Goal: Task Accomplishment & Management: Use online tool/utility

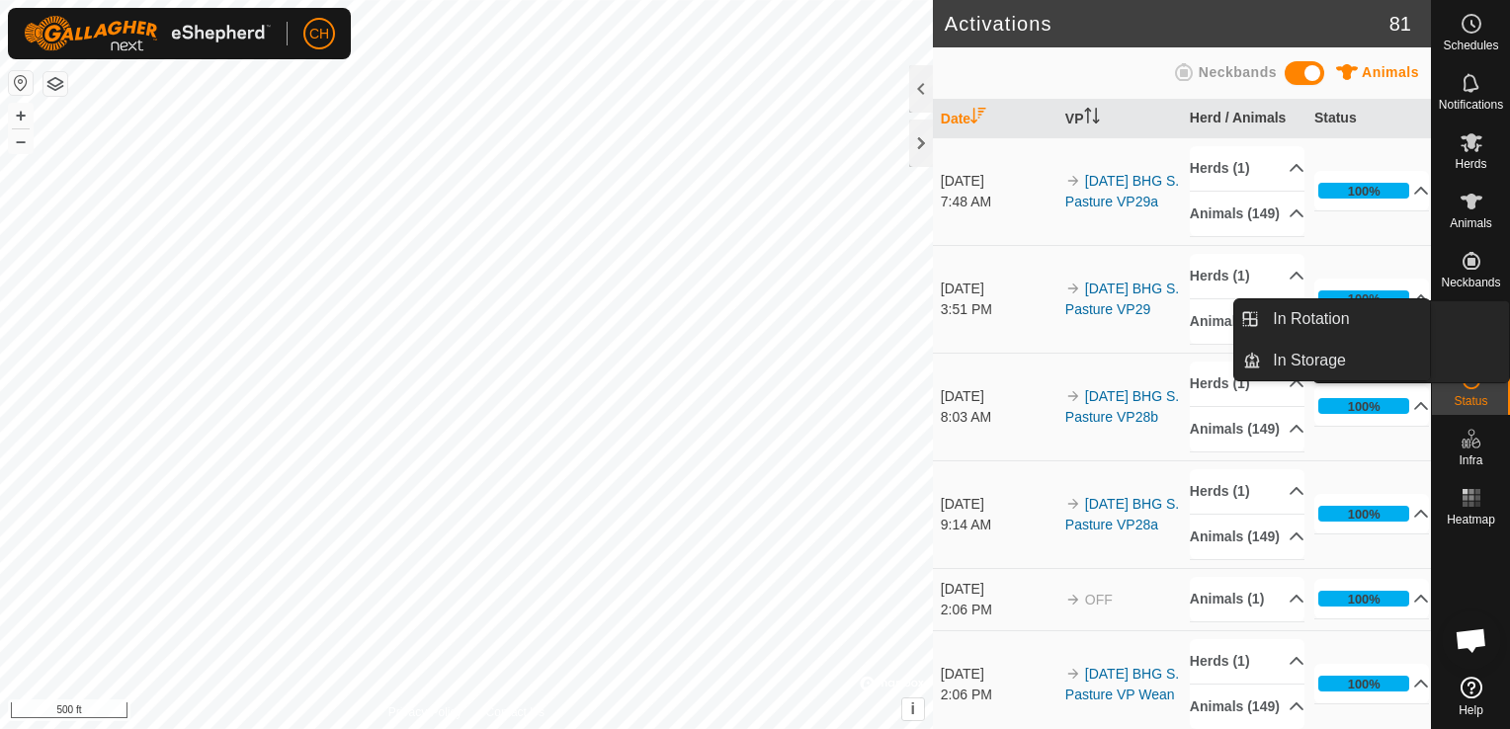
click at [1476, 325] on icon at bounding box center [1472, 320] width 24 height 24
click at [1299, 322] on link "In Rotation" at bounding box center [1345, 319] width 169 height 40
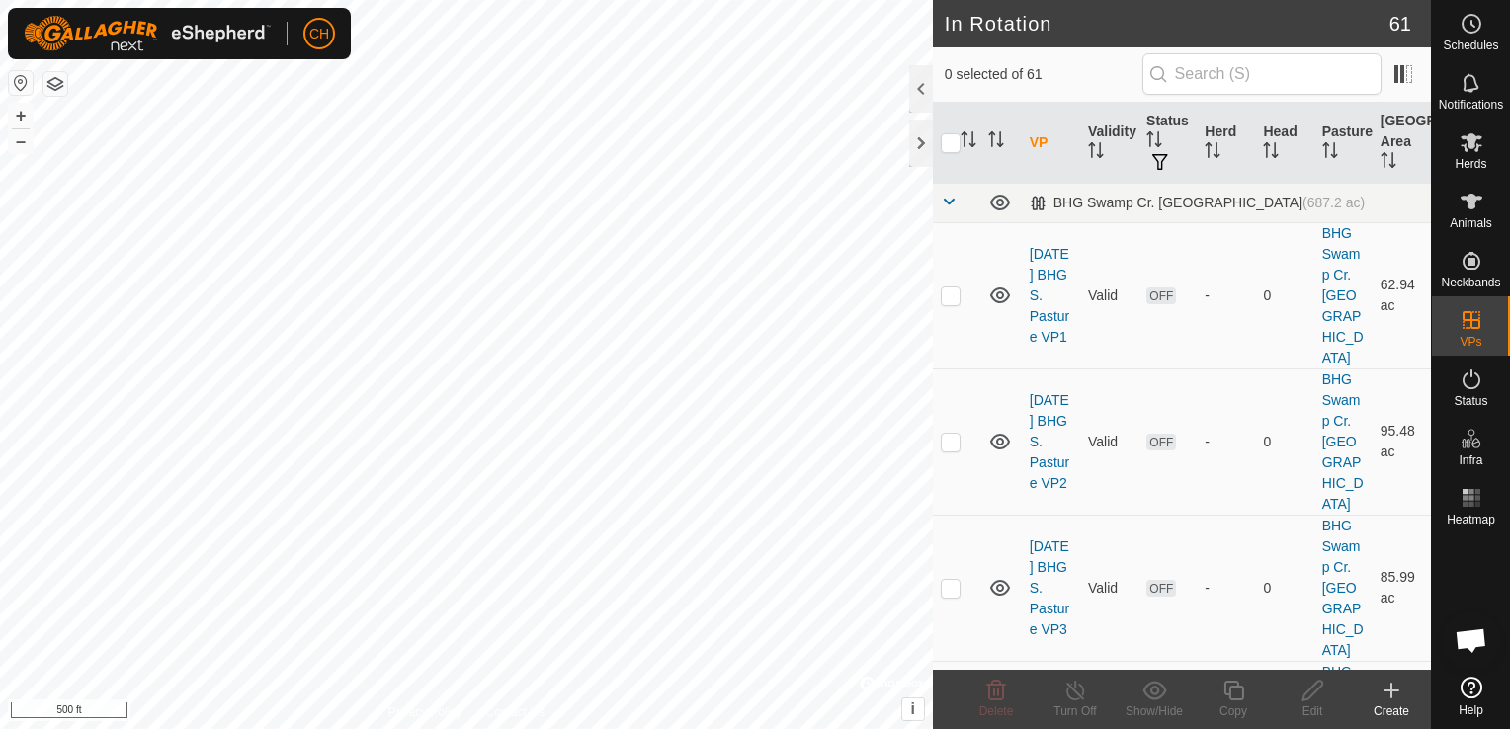
click at [1393, 694] on icon at bounding box center [1392, 691] width 24 height 24
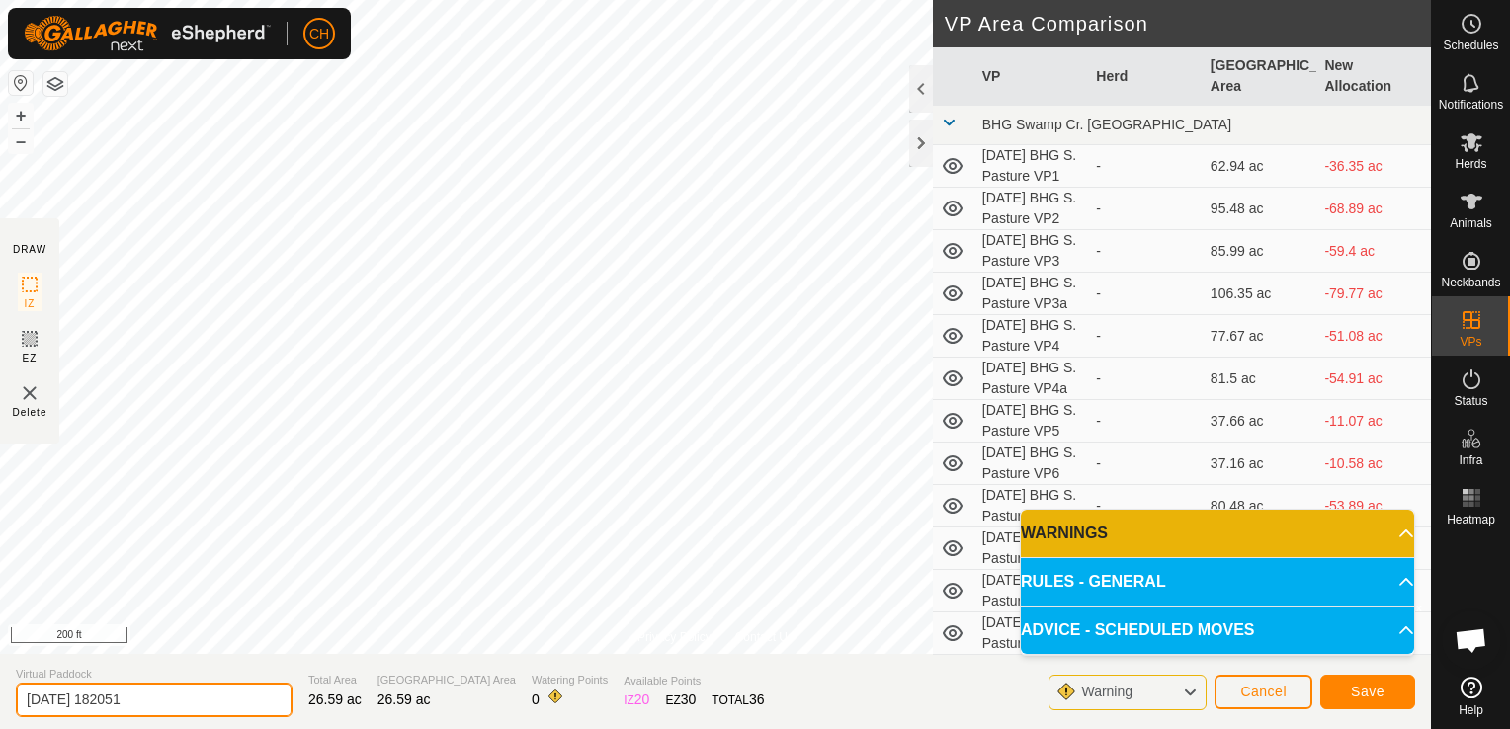
click at [206, 702] on input "2025-09-28 182051" at bounding box center [154, 700] width 277 height 35
type input "2025-09-28 BHG S. Pasture VP30"
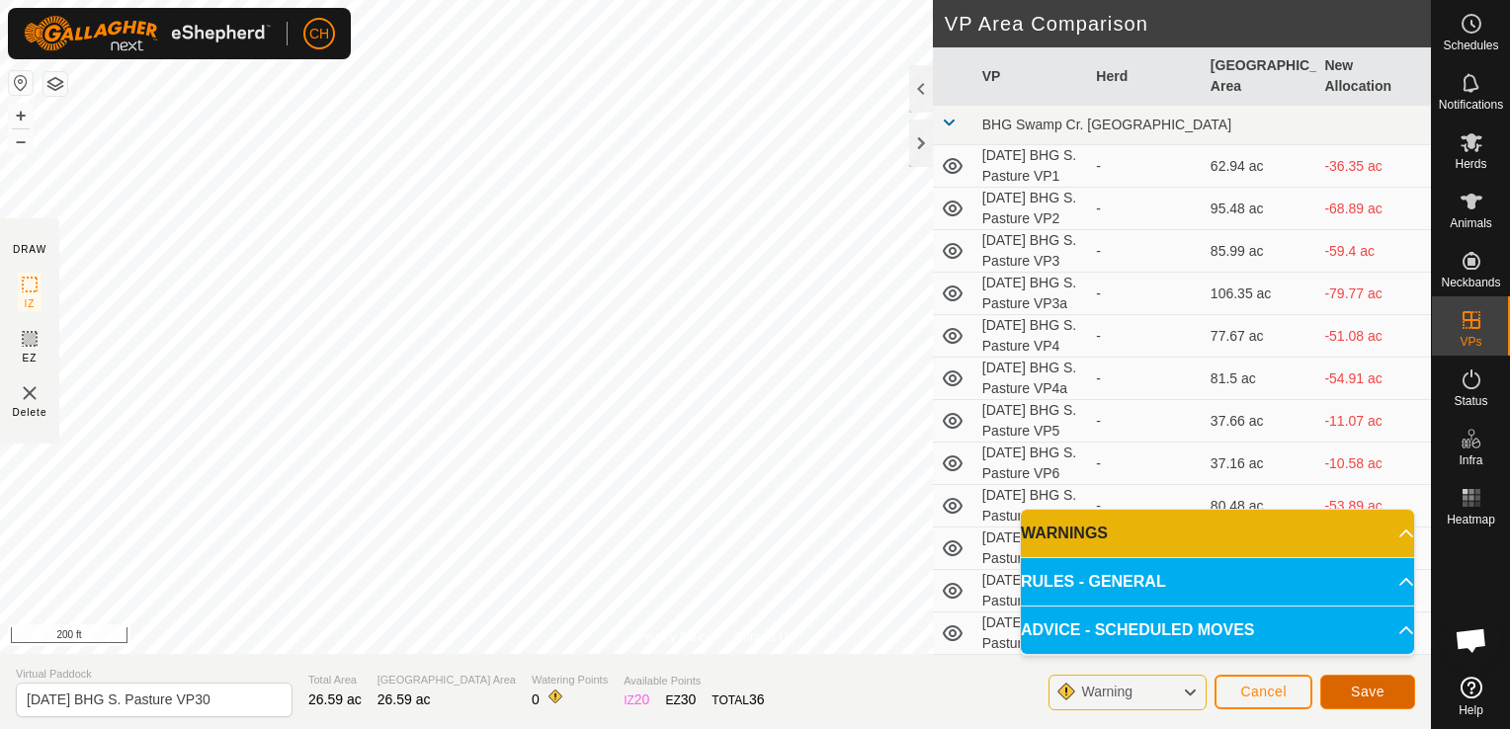
click at [1380, 695] on span "Save" at bounding box center [1368, 692] width 34 height 16
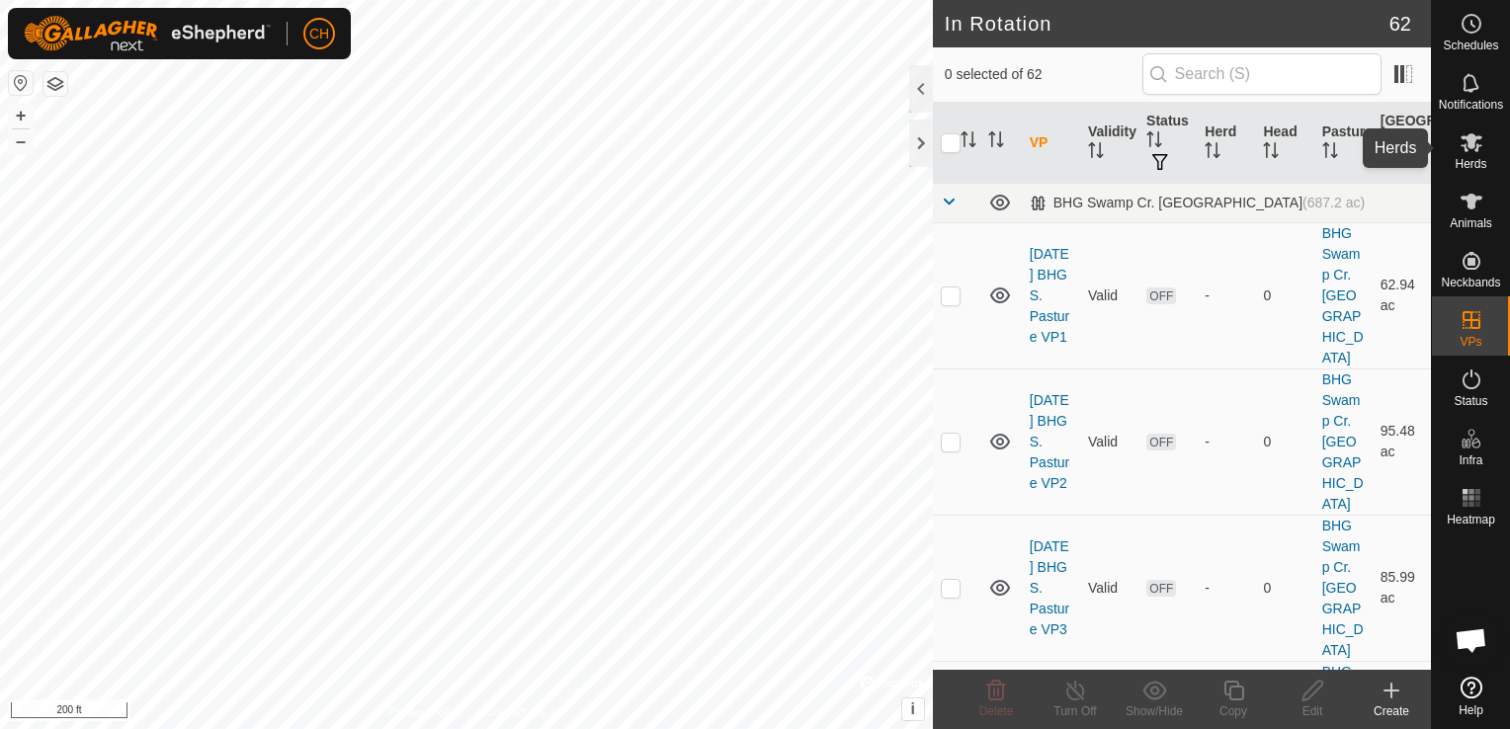
click at [1464, 152] on icon at bounding box center [1472, 142] width 24 height 24
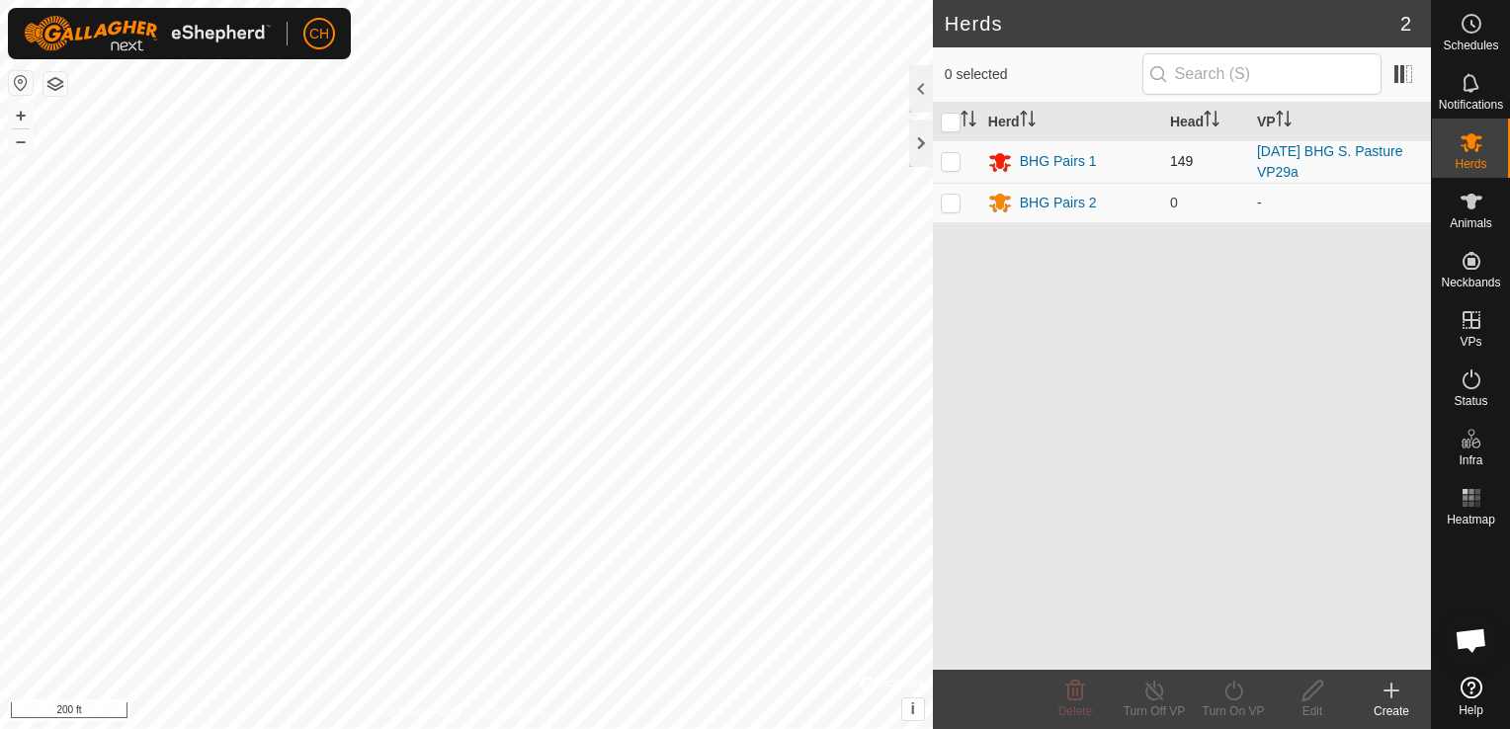
click at [951, 167] on p-checkbox at bounding box center [951, 161] width 20 height 16
checkbox input "true"
click at [1229, 694] on icon at bounding box center [1233, 691] width 25 height 24
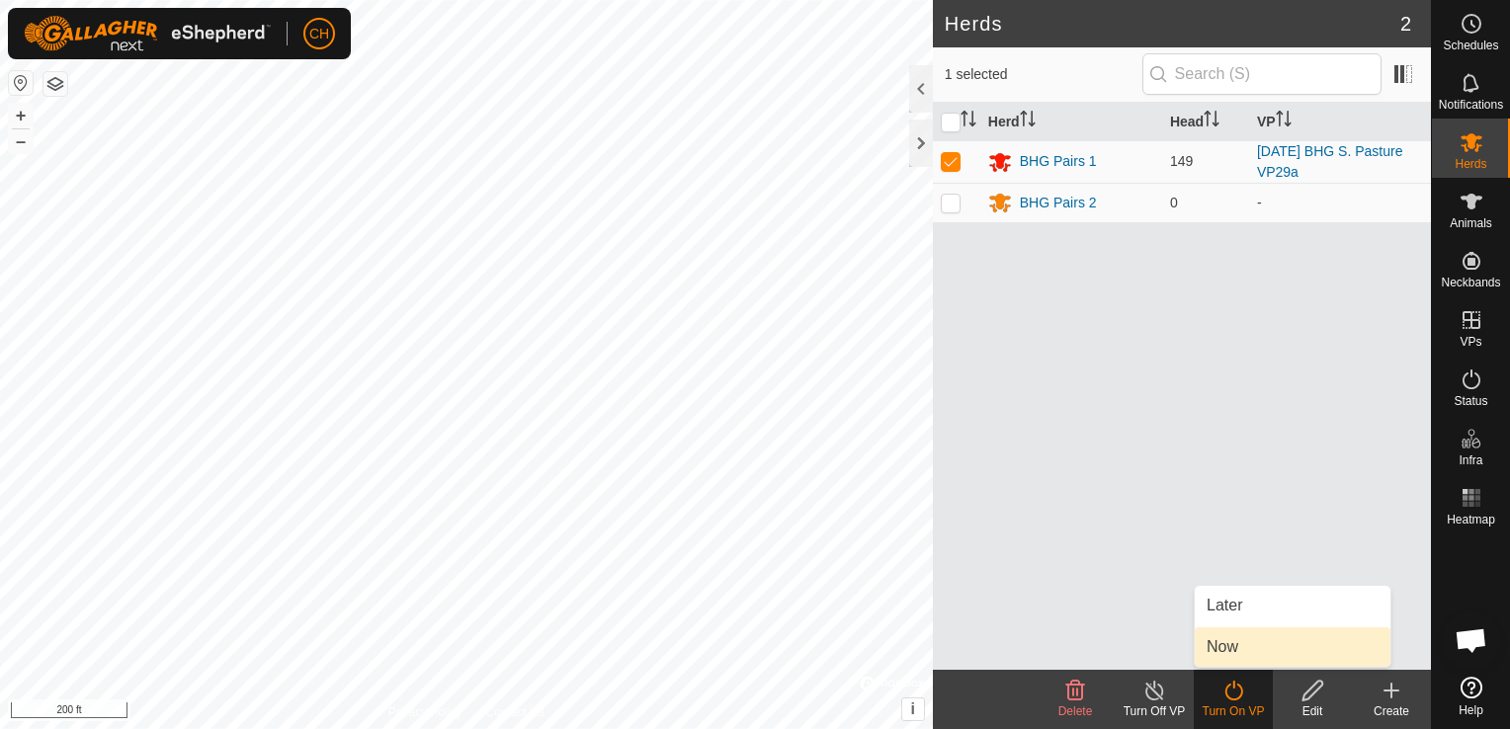
click at [1233, 651] on link "Now" at bounding box center [1293, 648] width 196 height 40
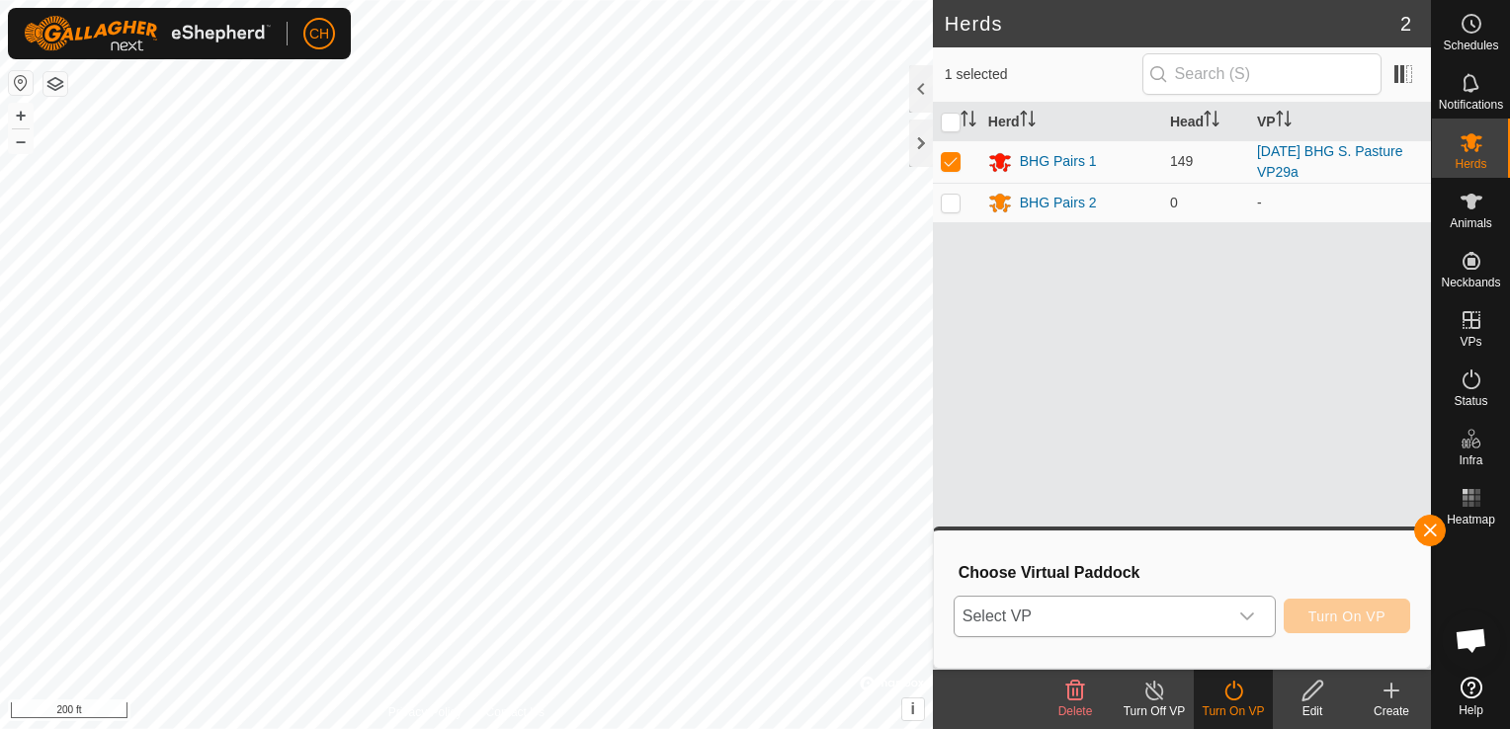
click at [1245, 611] on icon "dropdown trigger" at bounding box center [1247, 617] width 16 height 16
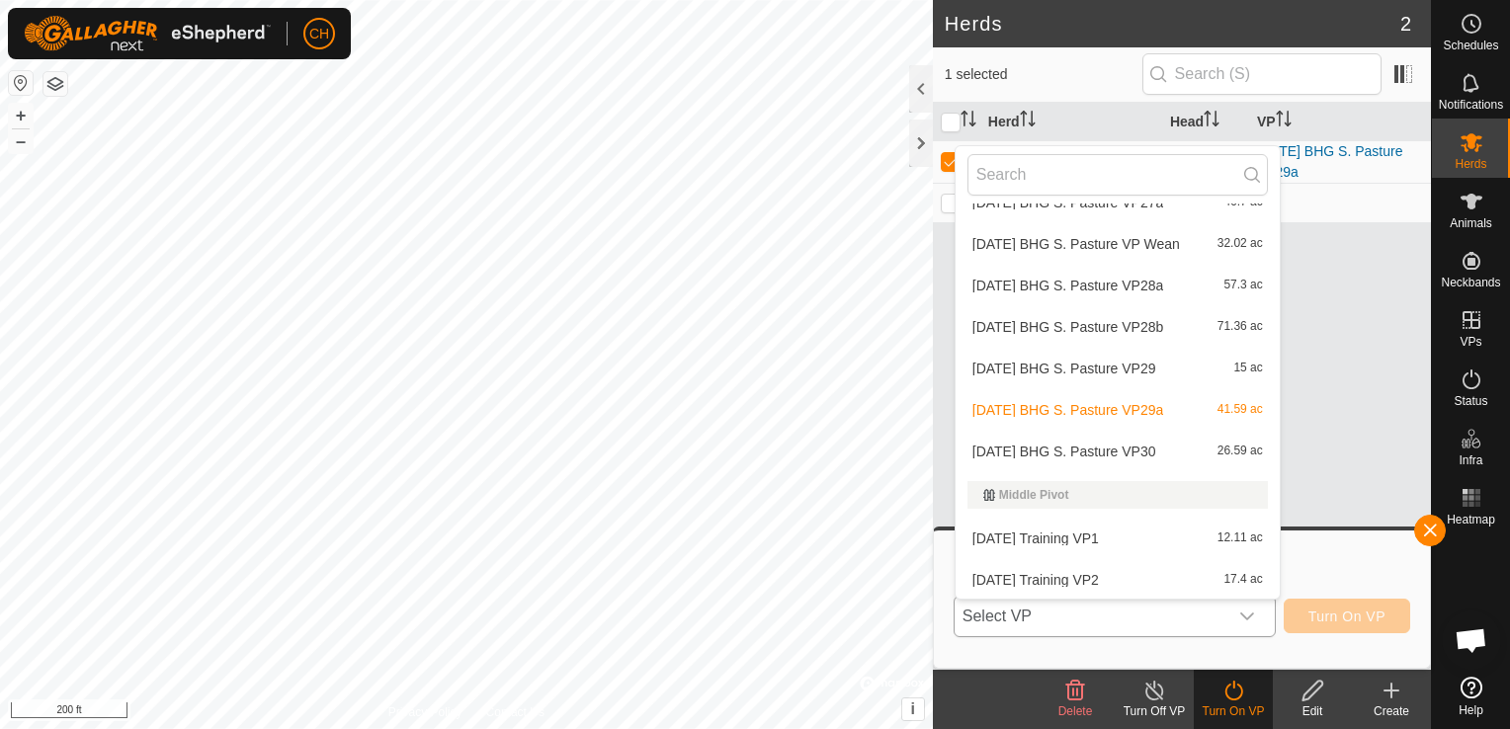
scroll to position [2267, 0]
click at [1154, 454] on li "2025-09-28 BHG S. Pasture VP30 26.59 ac" at bounding box center [1118, 451] width 324 height 40
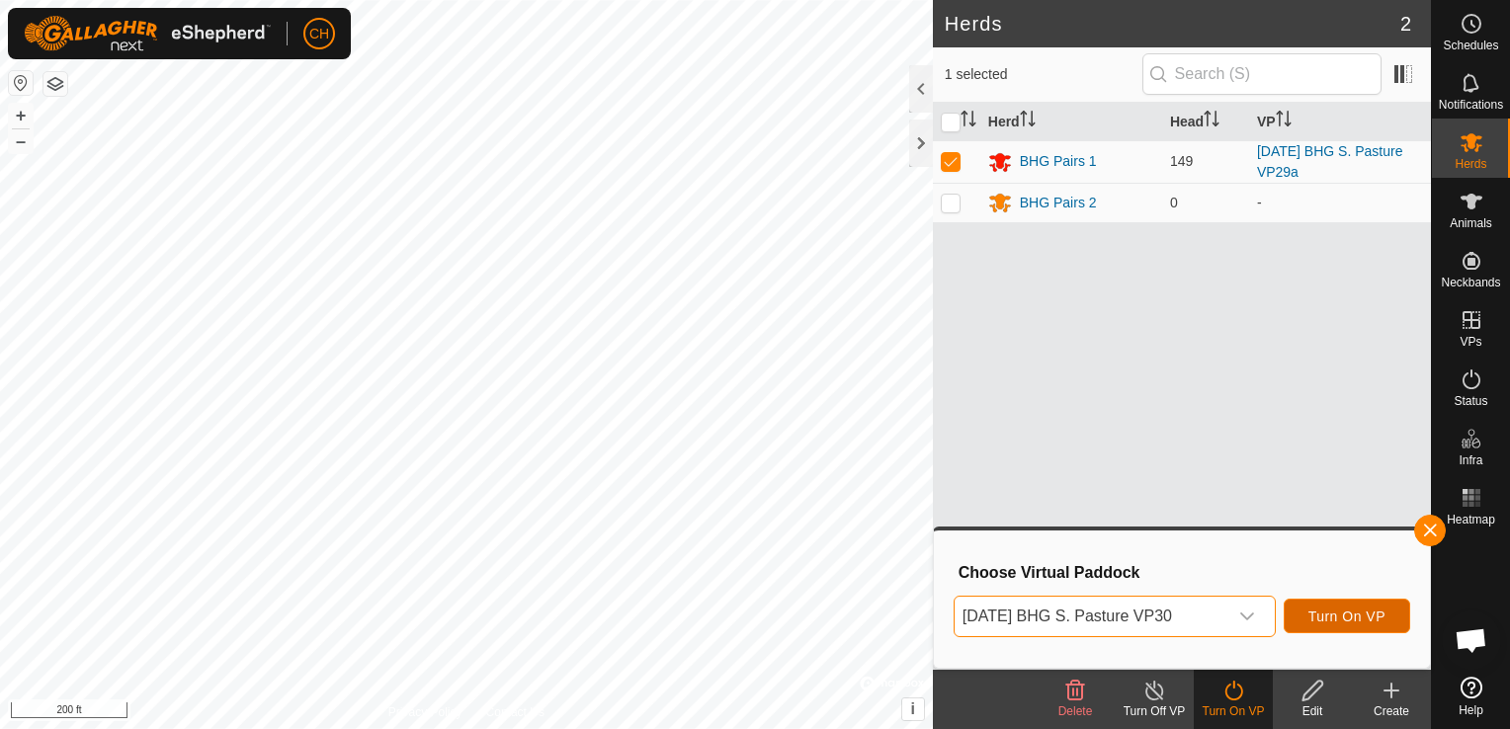
click at [1364, 624] on span "Turn On VP" at bounding box center [1346, 617] width 77 height 16
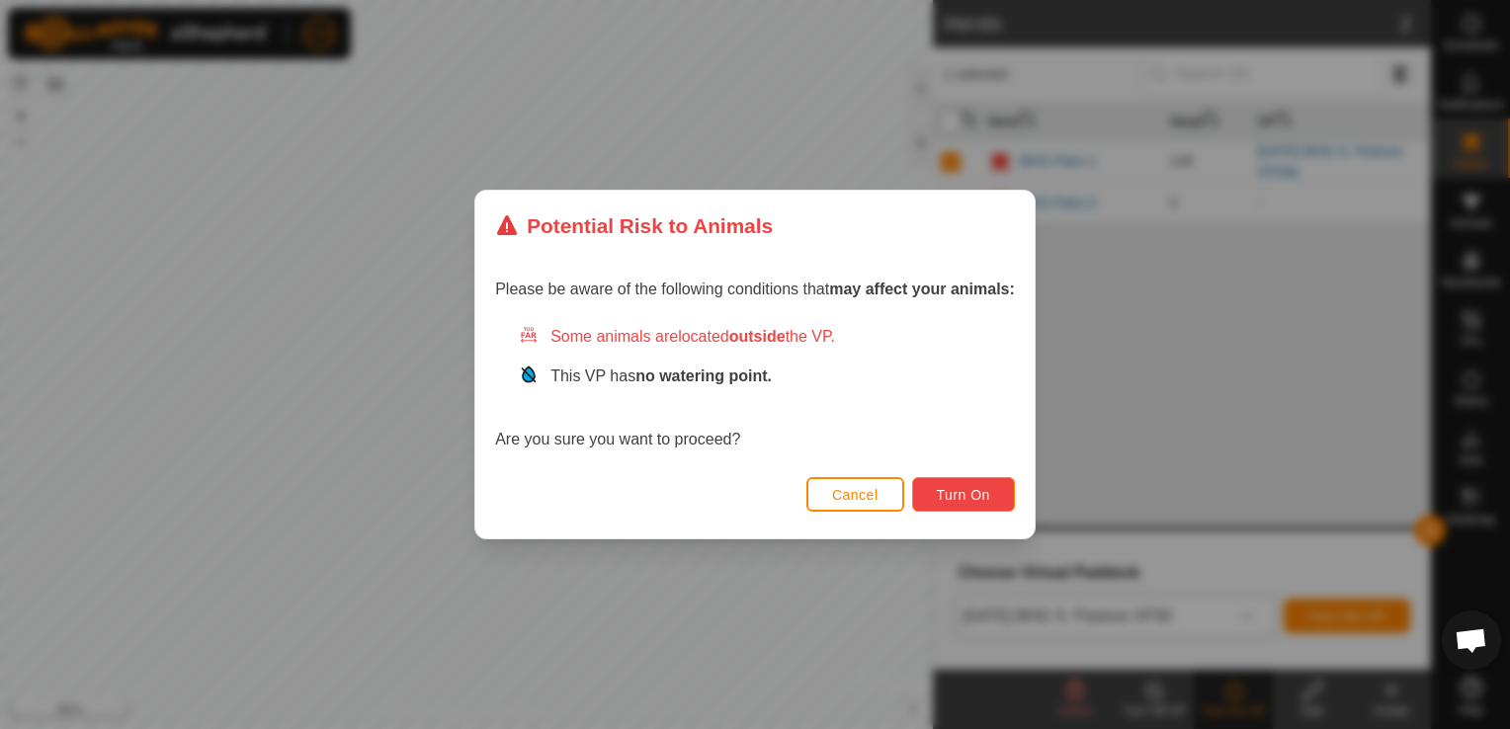
click at [969, 492] on span "Turn On" at bounding box center [963, 495] width 53 height 16
